Goal: Transaction & Acquisition: Purchase product/service

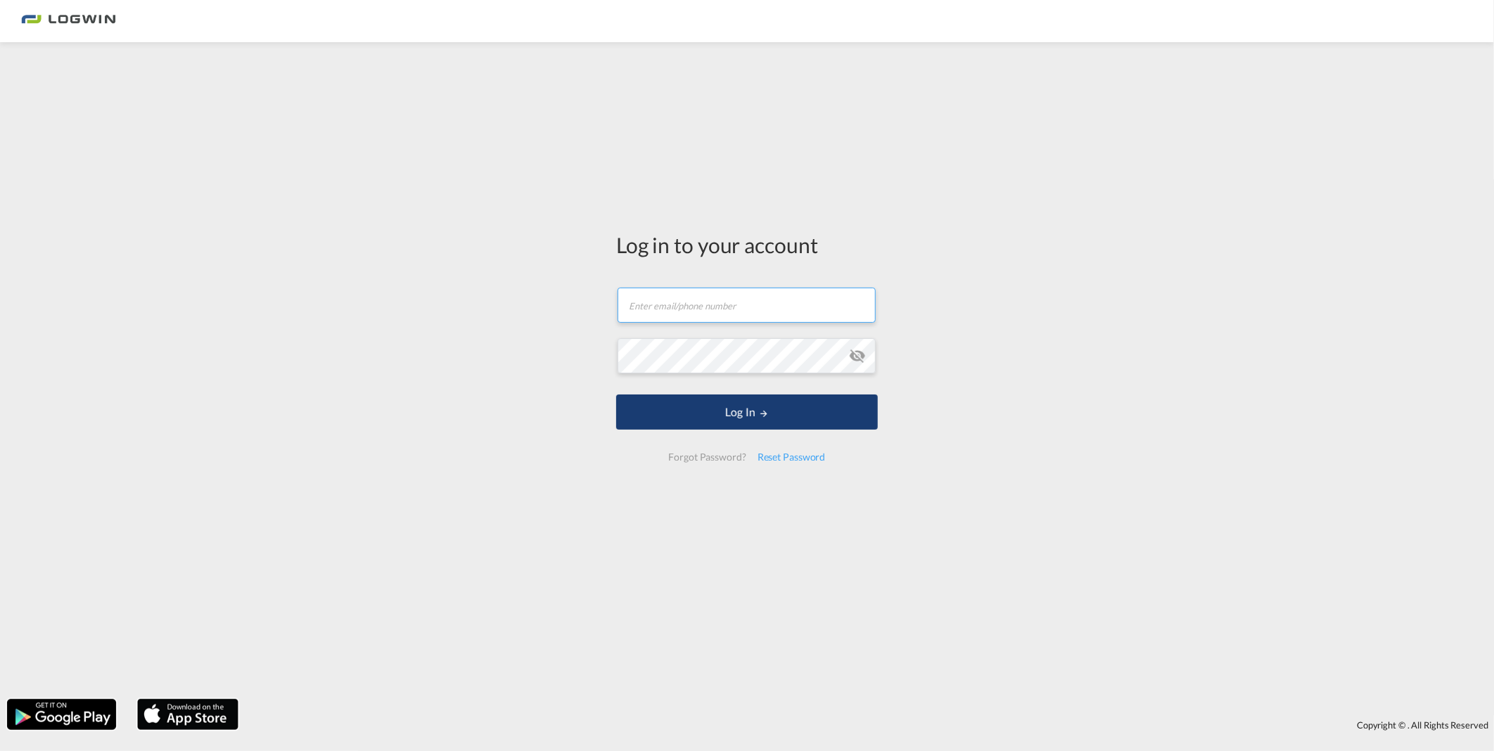
type input "[PERSON_NAME][EMAIL_ADDRESS][PERSON_NAME][DOMAIN_NAME]"
click at [742, 424] on button "Log In" at bounding box center [747, 412] width 262 height 35
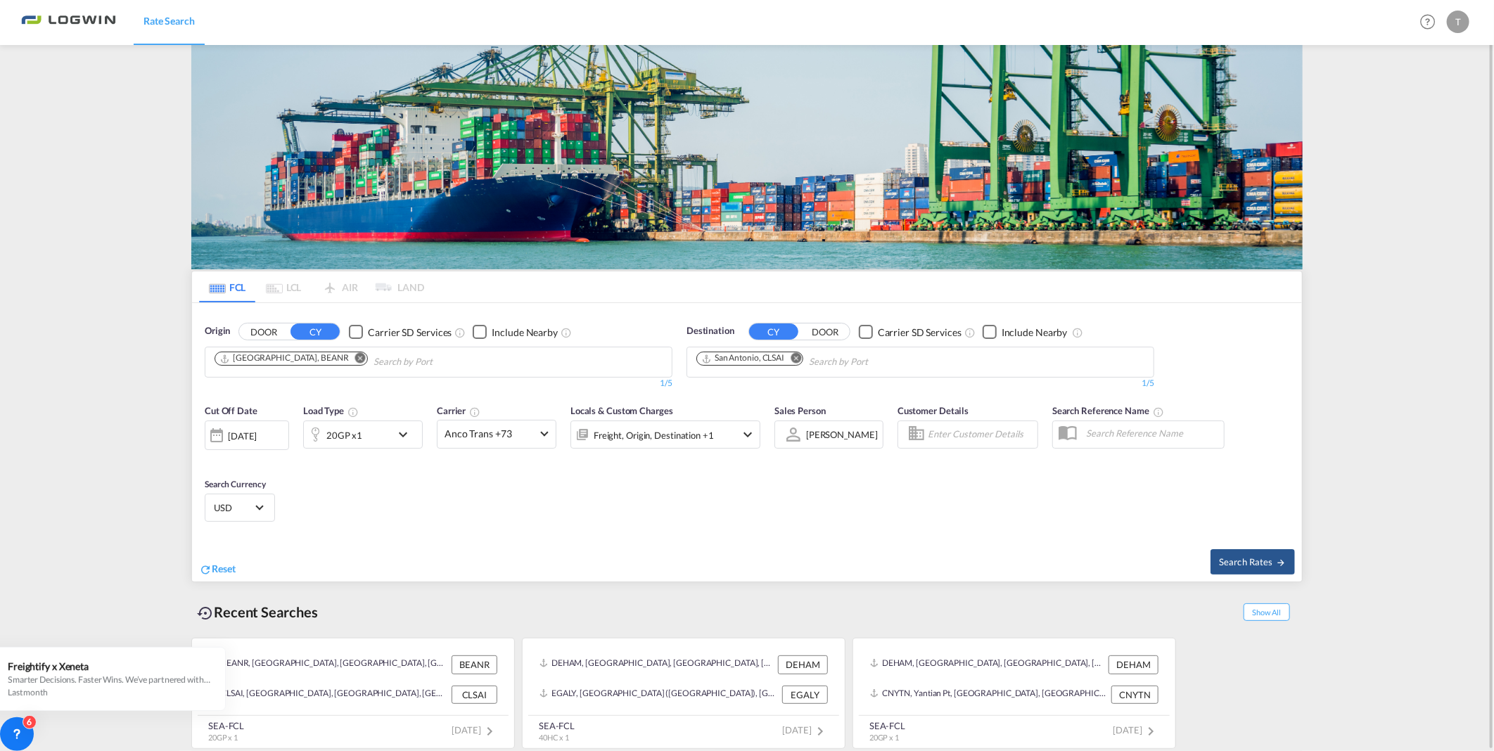
click at [355, 360] on md-icon "Remove" at bounding box center [360, 358] width 11 height 11
type input "[GEOGRAPHIC_DATA]"
click at [274, 395] on div "[GEOGRAPHIC_DATA] [GEOGRAPHIC_DATA] DEBRV" at bounding box center [323, 395] width 267 height 42
click at [799, 359] on md-icon "Remove" at bounding box center [796, 358] width 11 height 11
click at [783, 360] on body "Rate Search Rate Search Help Resources Product Release T My Profile Logout FCL …" at bounding box center [747, 375] width 1494 height 751
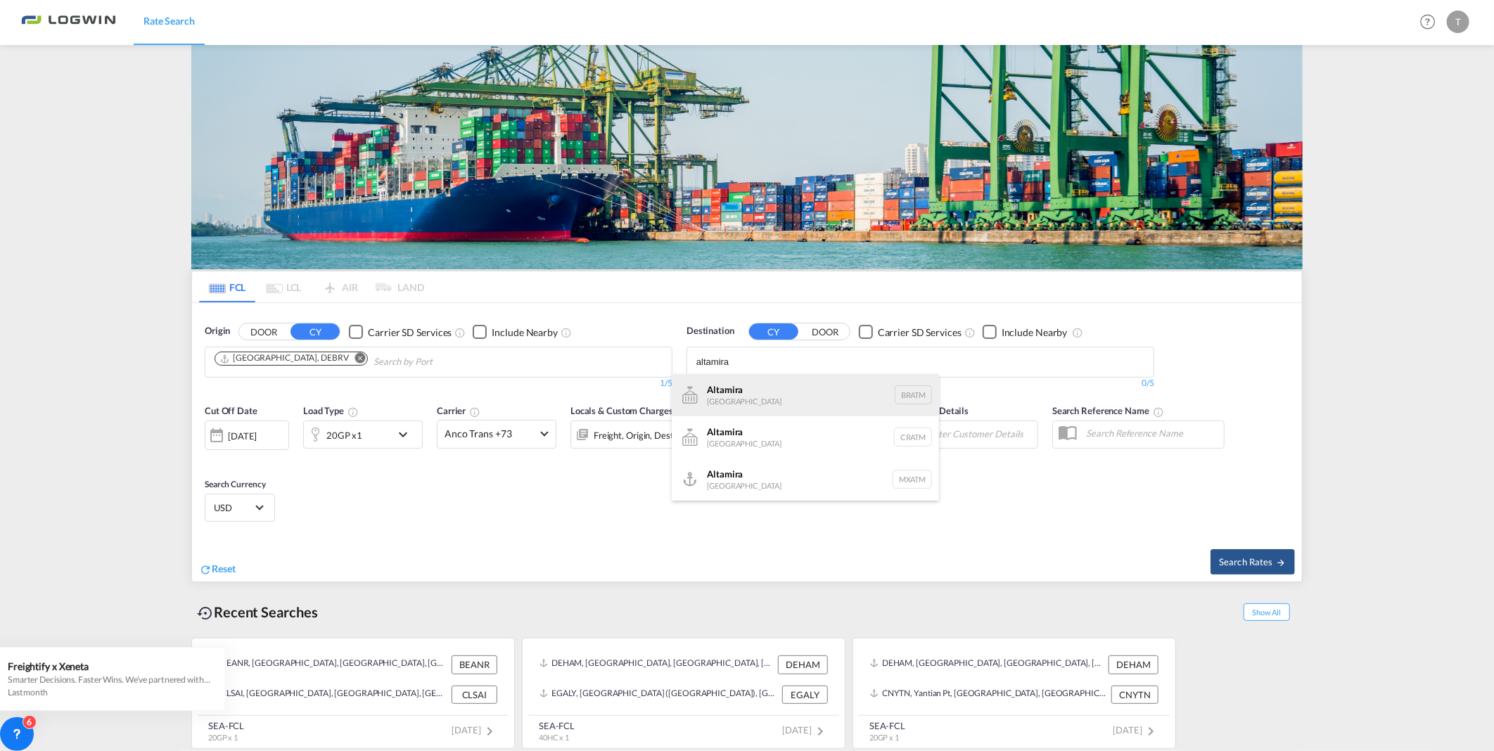
type input "altamira"
click at [764, 392] on div "Altamira [GEOGRAPHIC_DATA] BRATM" at bounding box center [805, 395] width 267 height 42
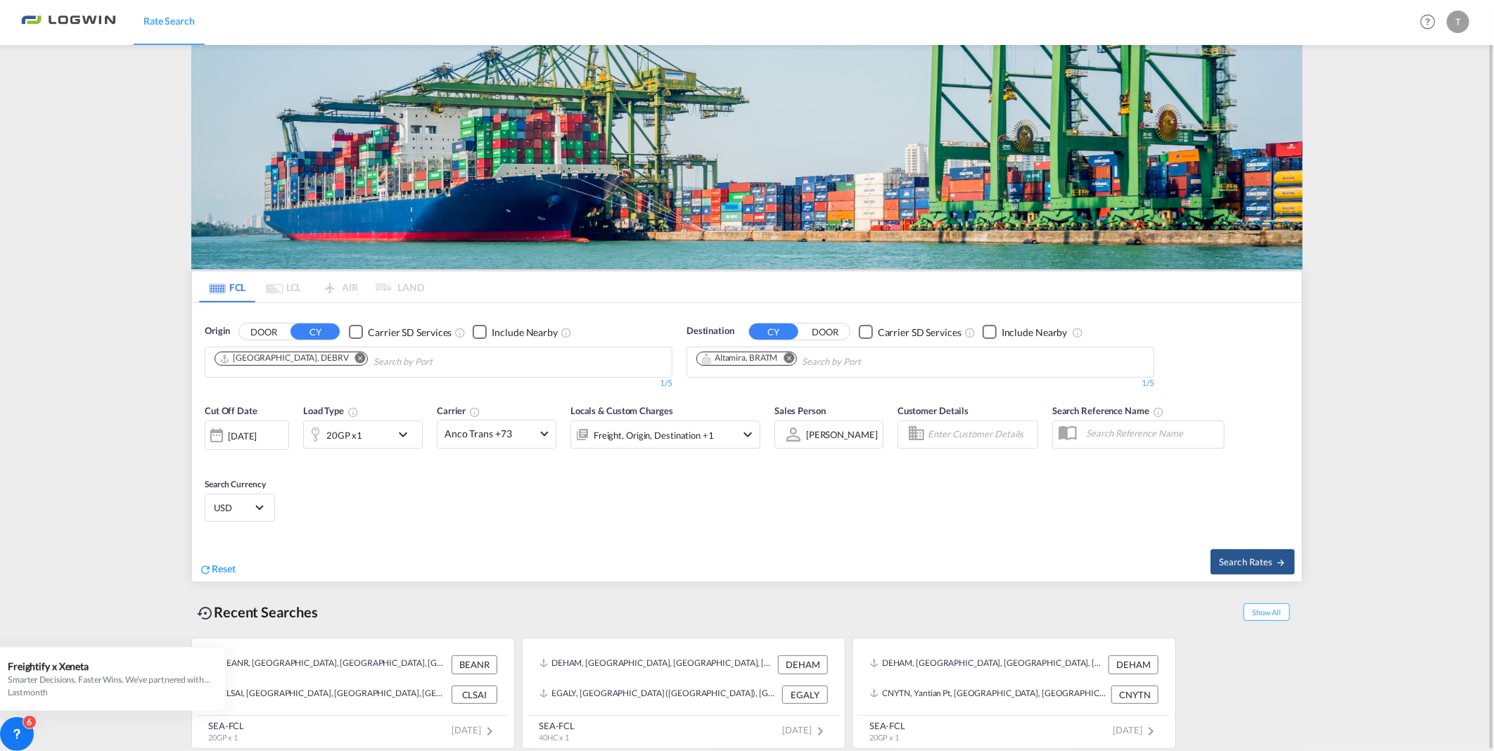
click at [411, 433] on md-icon "icon-chevron-down" at bounding box center [407, 434] width 24 height 17
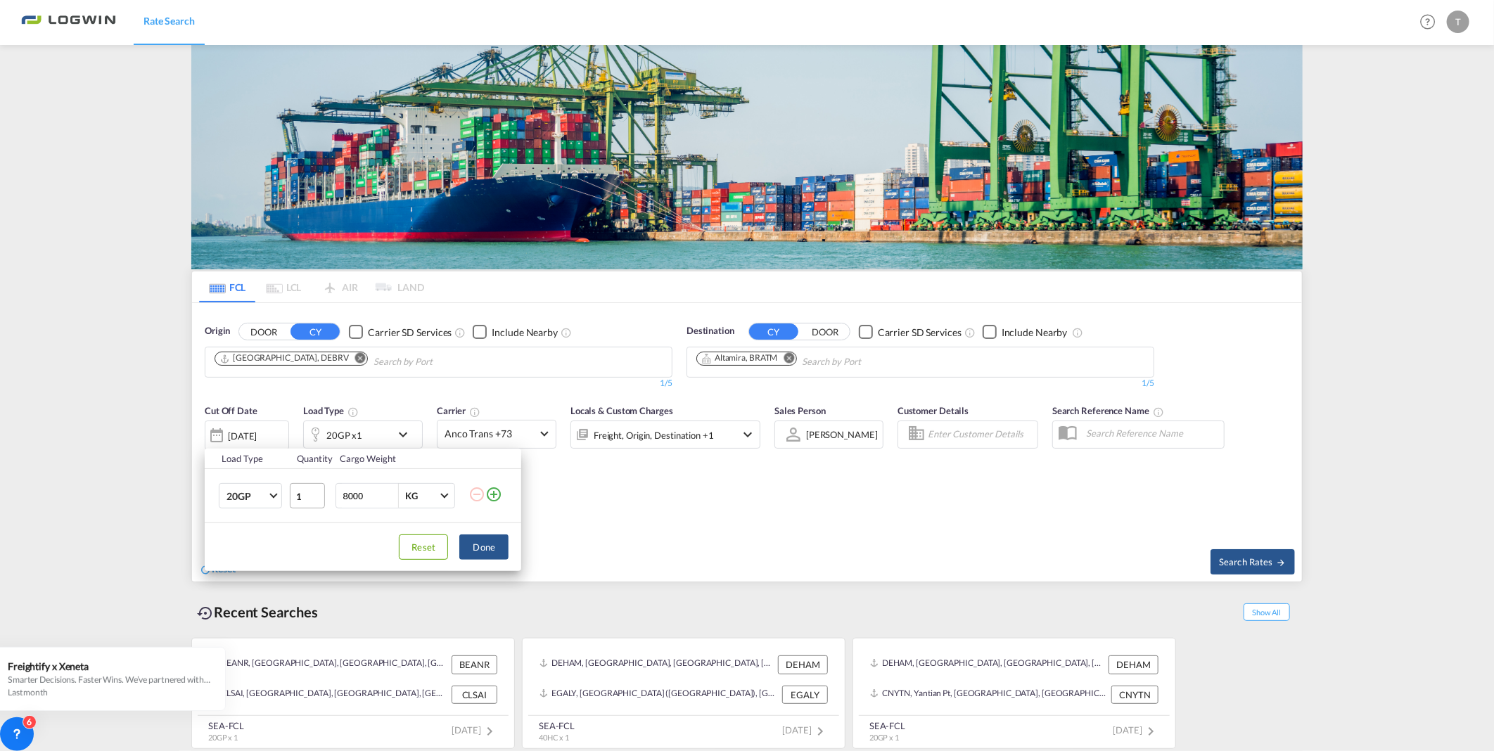
drag, startPoint x: 383, startPoint y: 500, endPoint x: 295, endPoint y: 500, distance: 87.9
click at [295, 500] on tr "20GP 20GP 40GP 40HC 45HC 20RE 40RE 40HR 20OT 40OT 20FR 40FR 40NR 20NR 45S 20TK …" at bounding box center [363, 496] width 317 height 54
type input "22000"
click at [502, 549] on button "Done" at bounding box center [483, 547] width 49 height 25
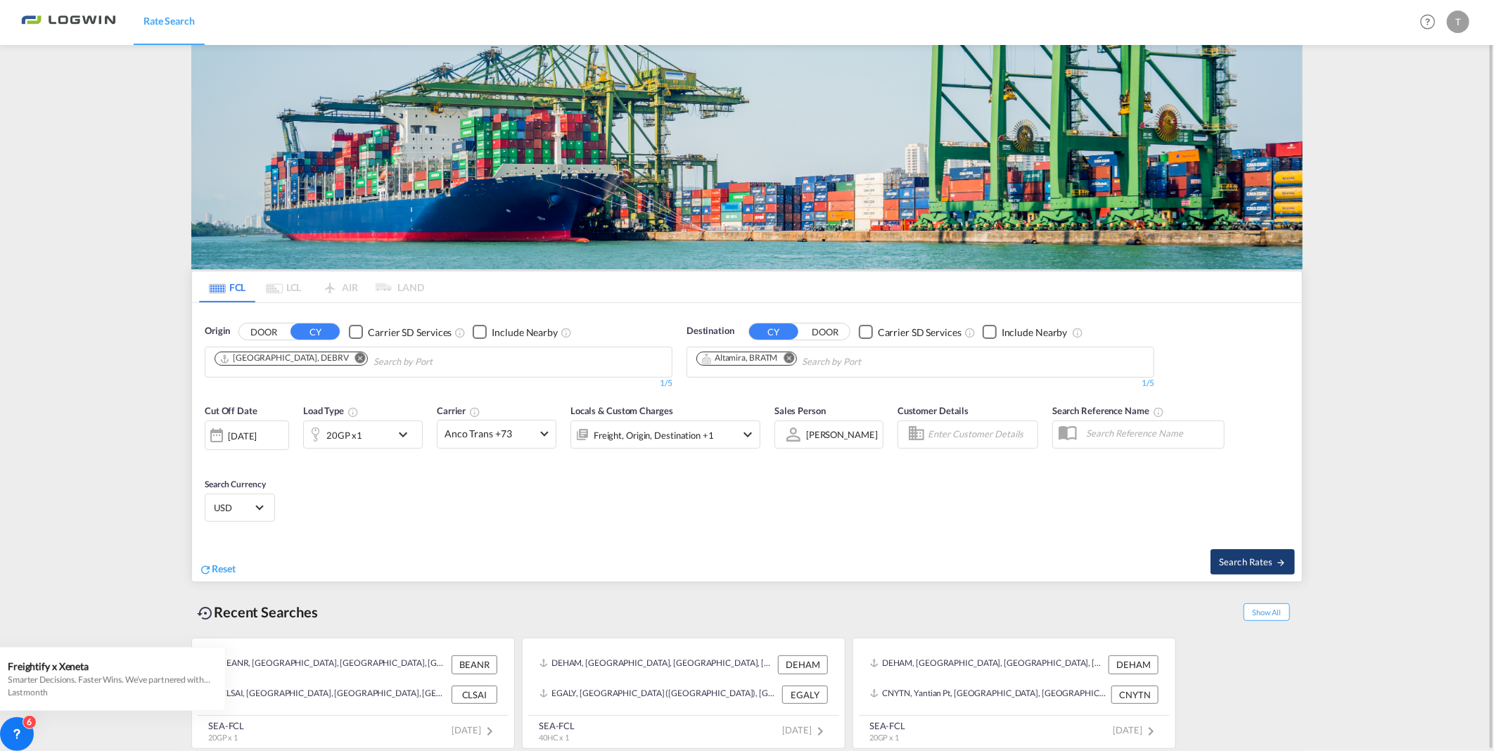
click at [1231, 557] on span "Search Rates" at bounding box center [1253, 562] width 68 height 11
type input "DEBRV to BRATM / [DATE]"
